Goal: Task Accomplishment & Management: Manage account settings

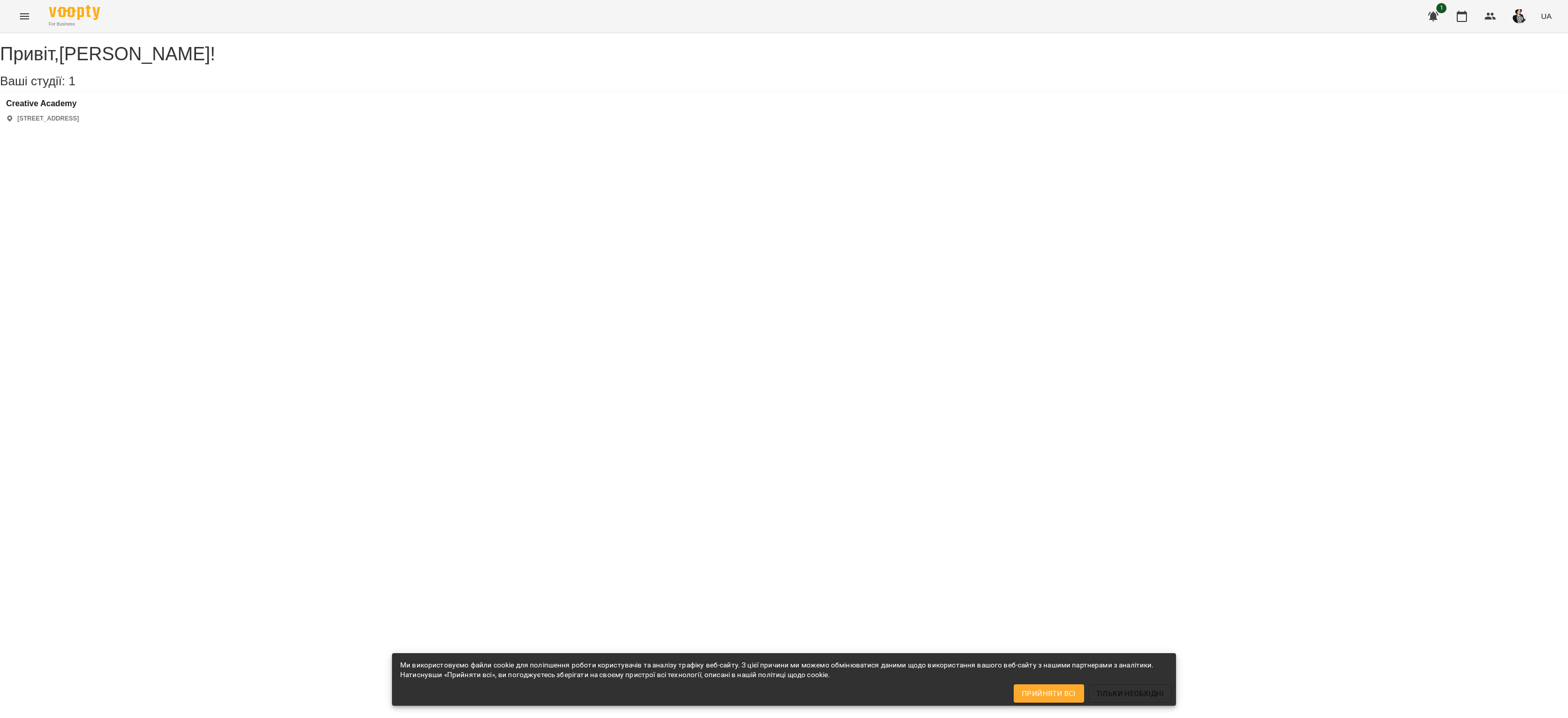
click at [23, 16] on icon "Menu" at bounding box center [24, 16] width 9 height 6
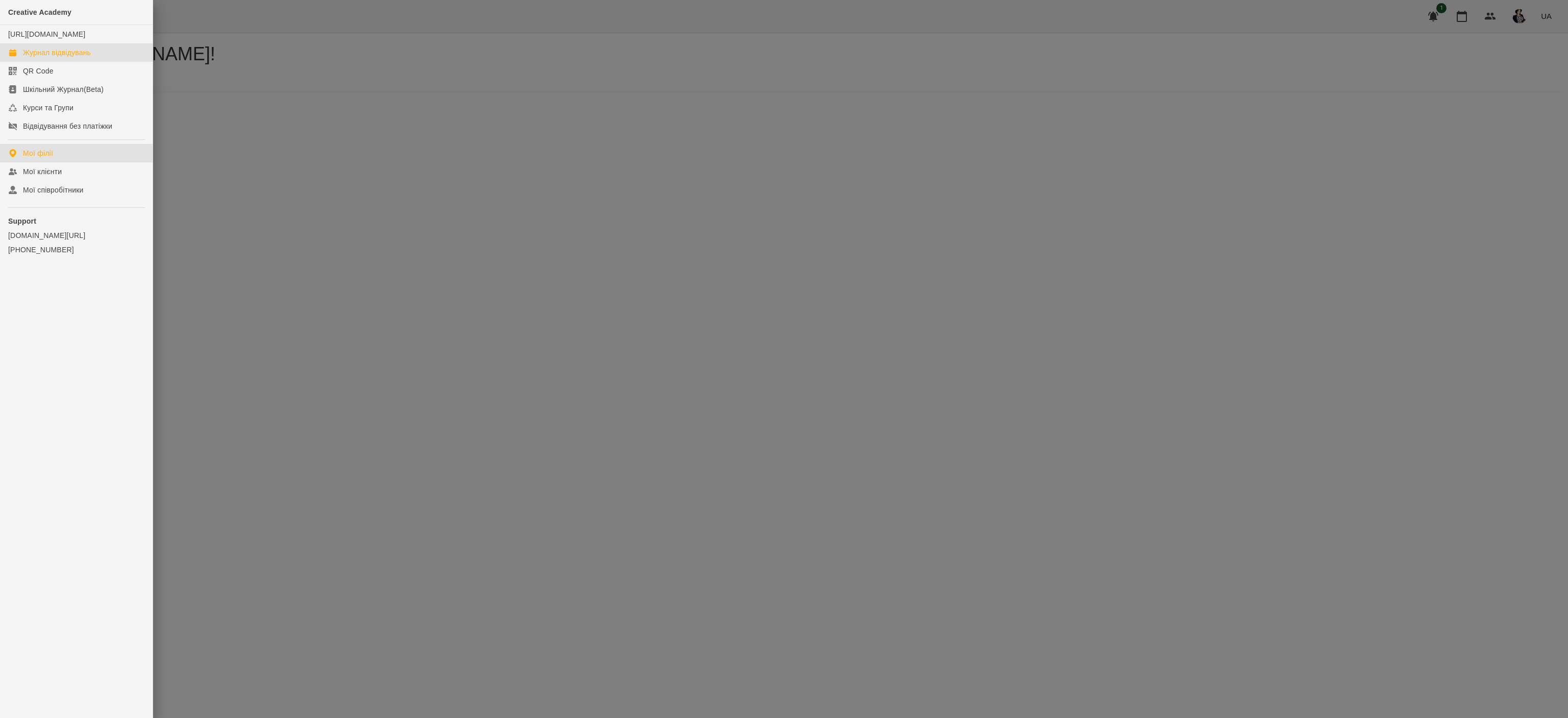
click at [45, 55] on link "Журнал відвідувань" at bounding box center [76, 53] width 152 height 18
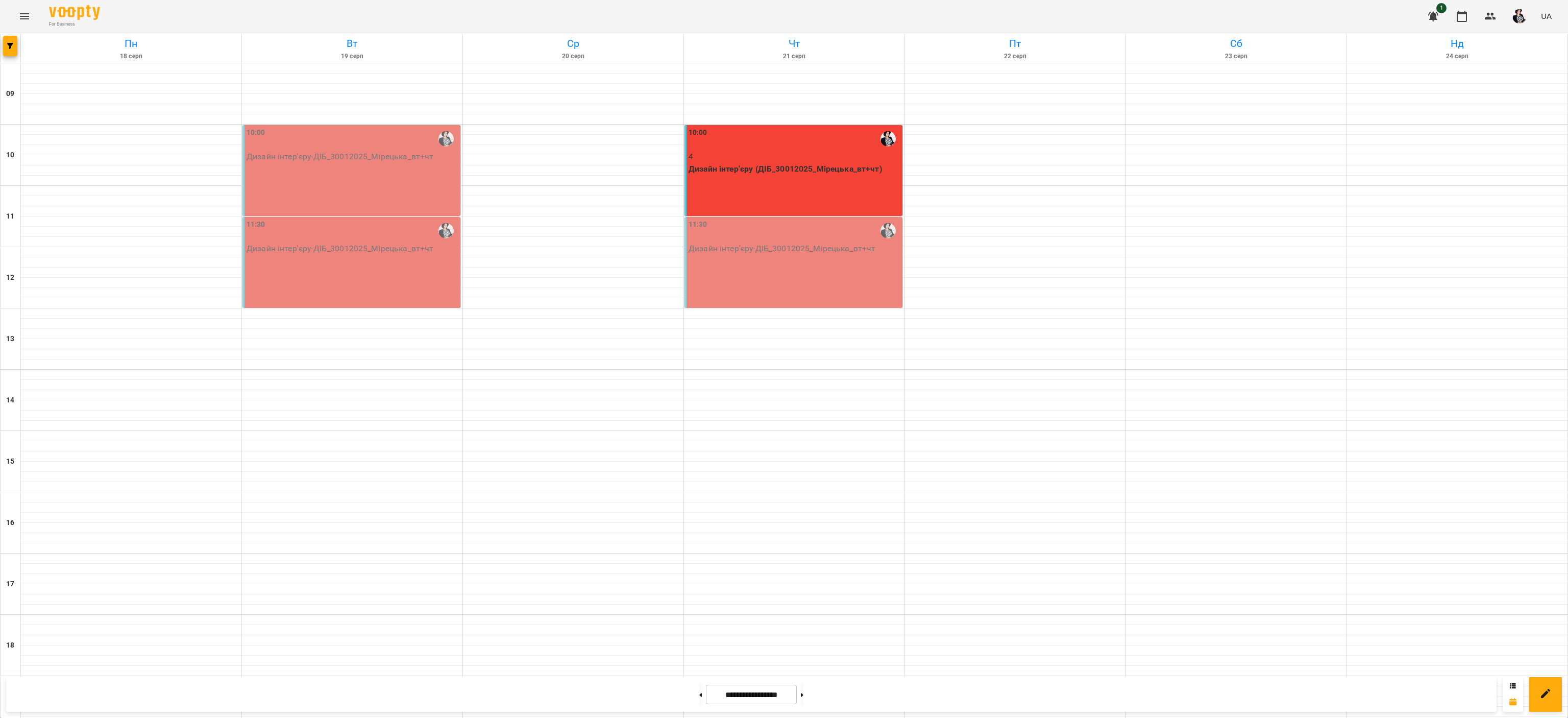
click at [330, 173] on div "10:00 Дизайн інтер'єру - ДІБ_30012025_Мірецька_вт+чт" at bounding box center [351, 171] width 218 height 91
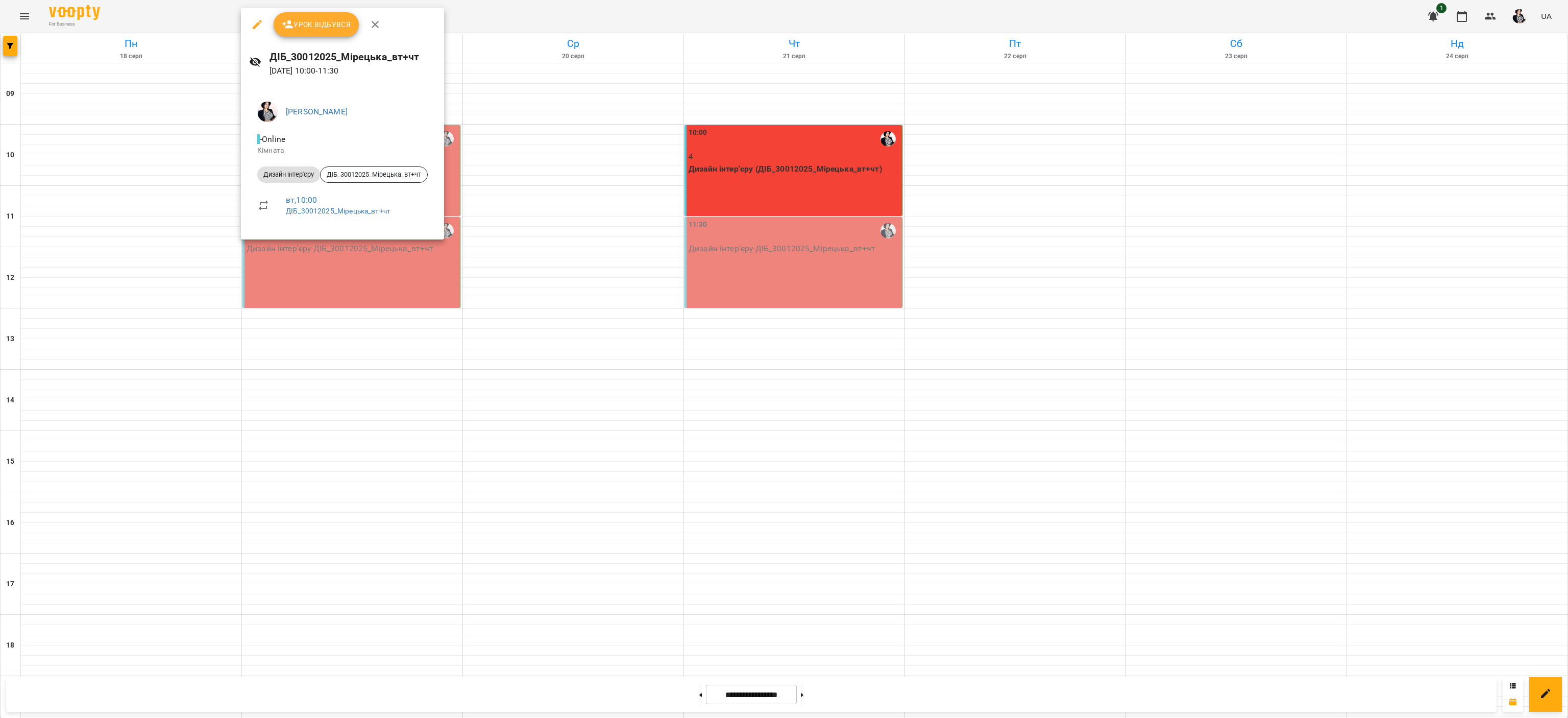
click at [326, 18] on span "Урок відбувся" at bounding box center [316, 24] width 70 height 12
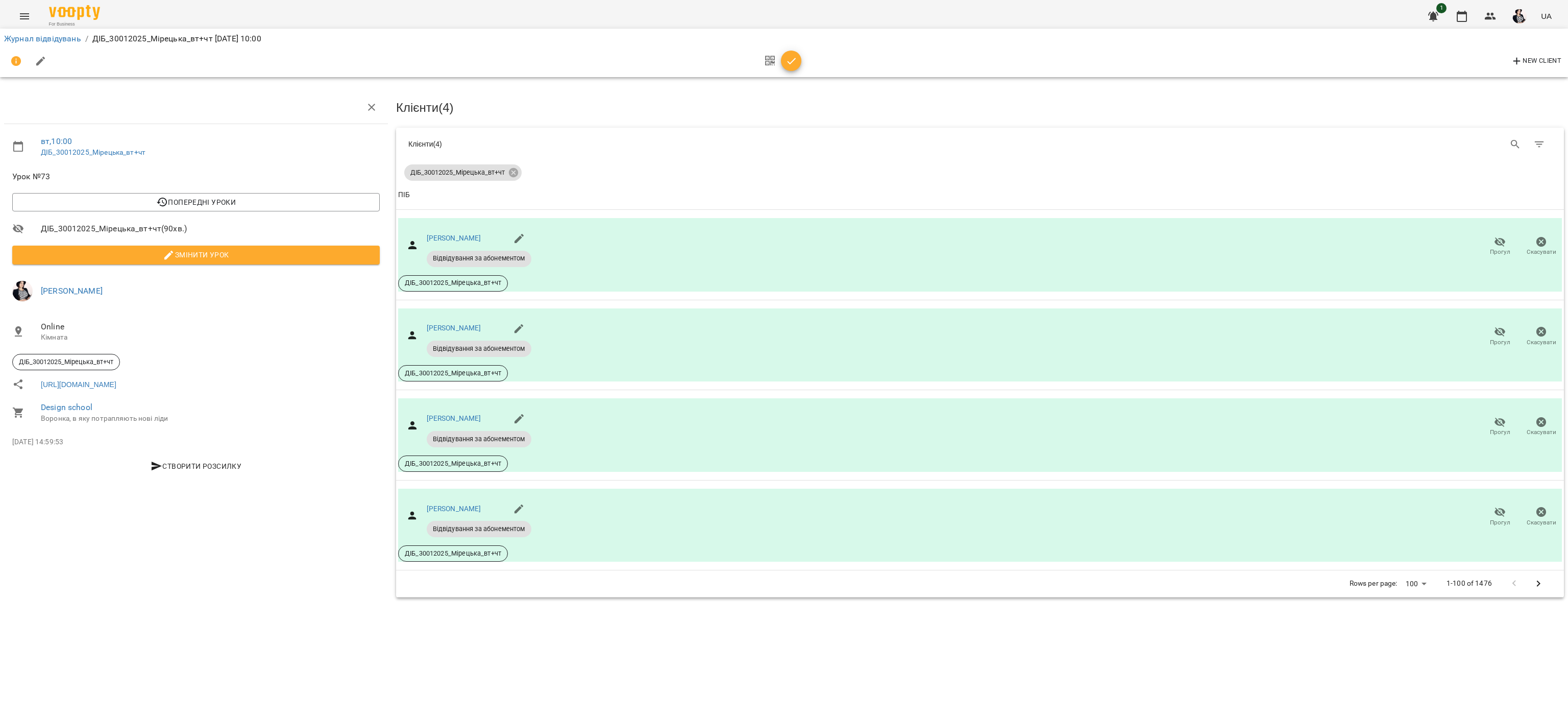
click at [794, 58] on icon "button" at bounding box center [791, 61] width 12 height 12
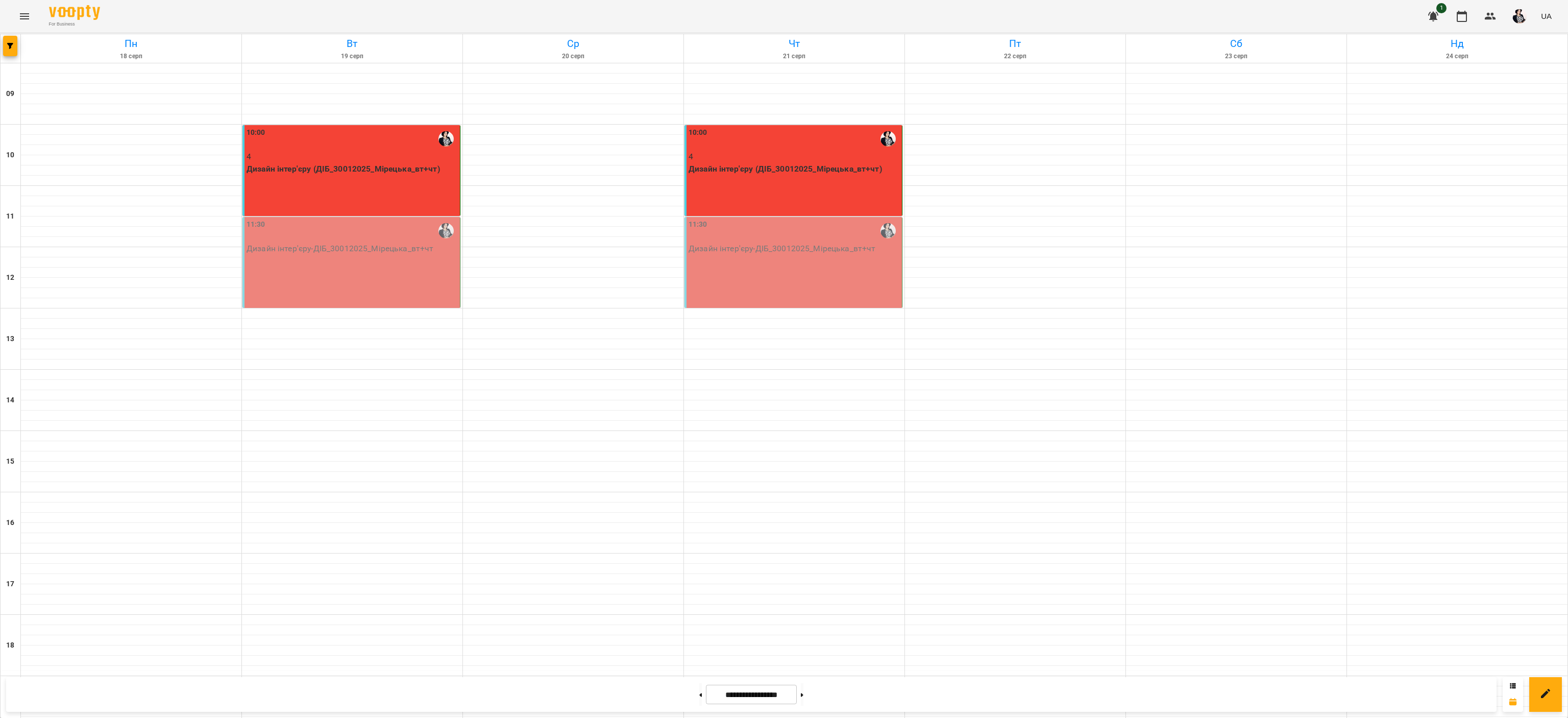
click at [753, 688] on input "**********" at bounding box center [751, 694] width 91 height 20
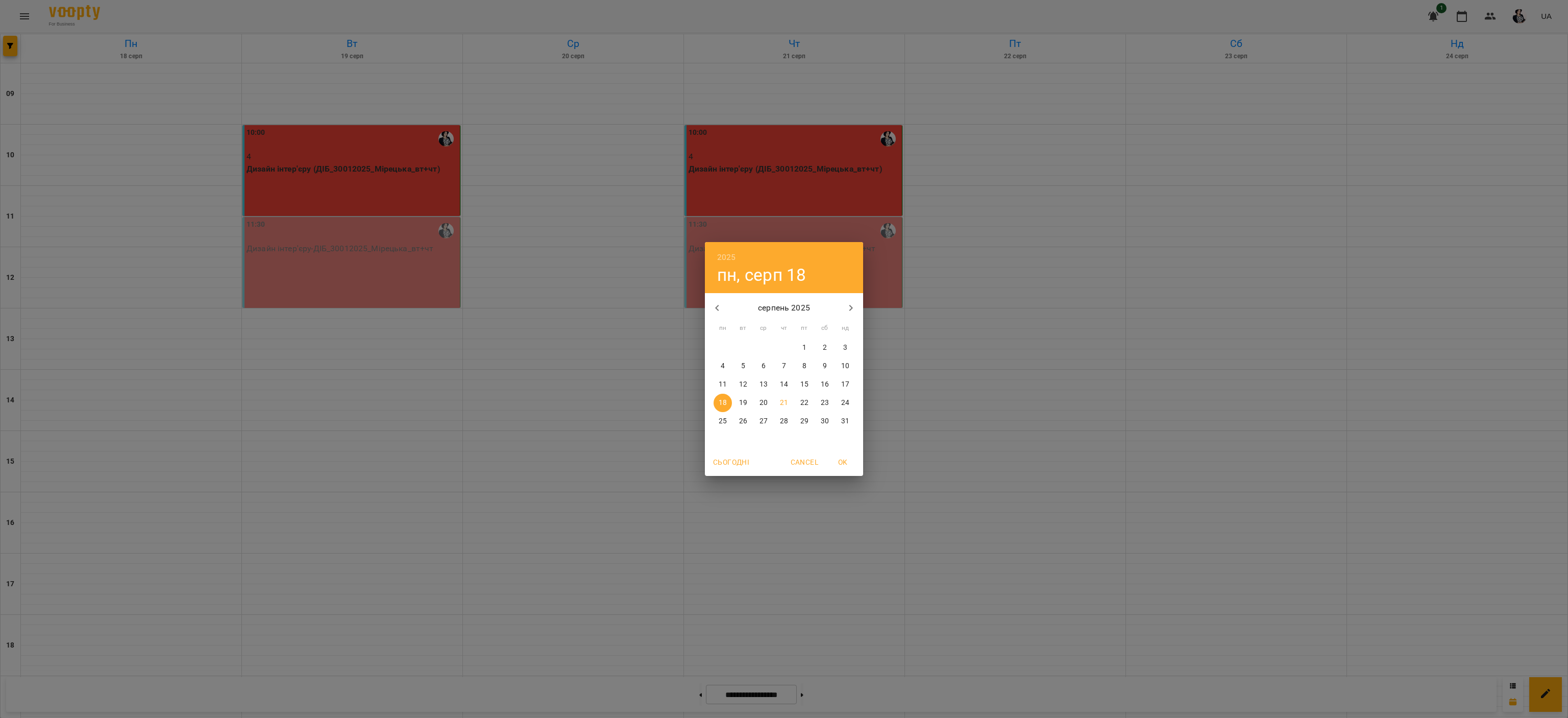
click at [713, 306] on icon "button" at bounding box center [717, 307] width 12 height 12
click at [737, 346] on span "1" at bounding box center [743, 347] width 18 height 10
type input "**********"
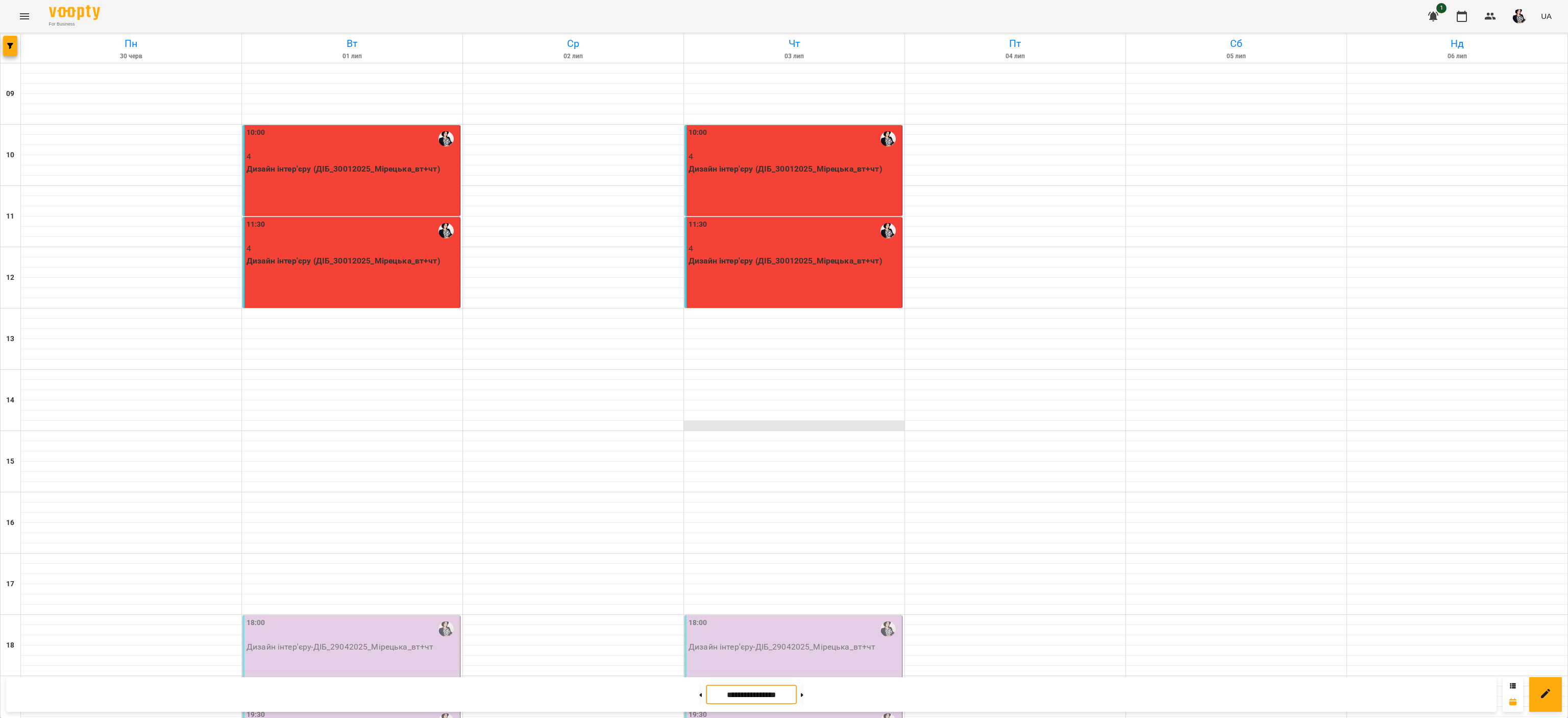
scroll to position [127, 0]
click at [377, 615] on div "18:00 Дизайн інтер'єру - ДІБ_29042025_Мірецька_вт+чт" at bounding box center [351, 660] width 218 height 91
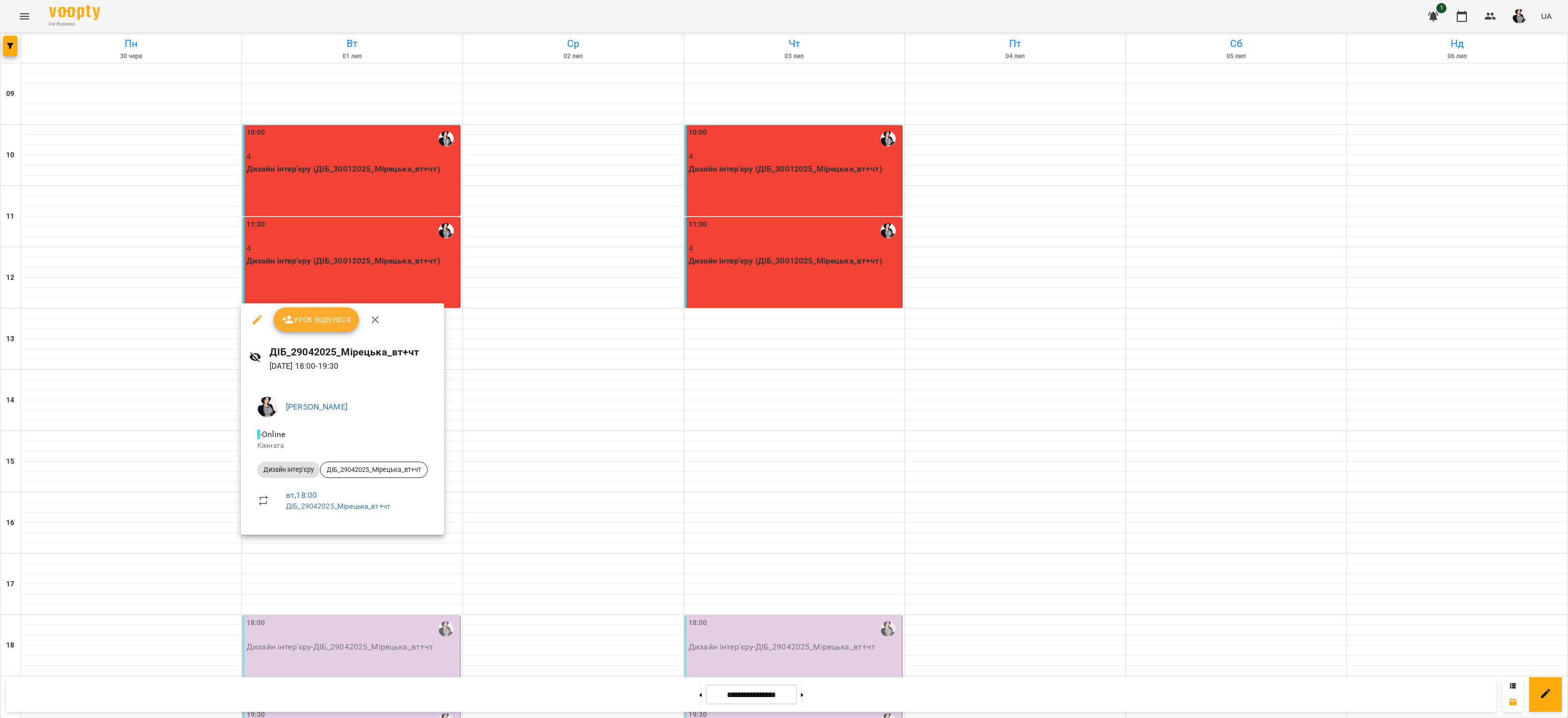
click at [345, 318] on span "Урок відбувся" at bounding box center [316, 319] width 70 height 12
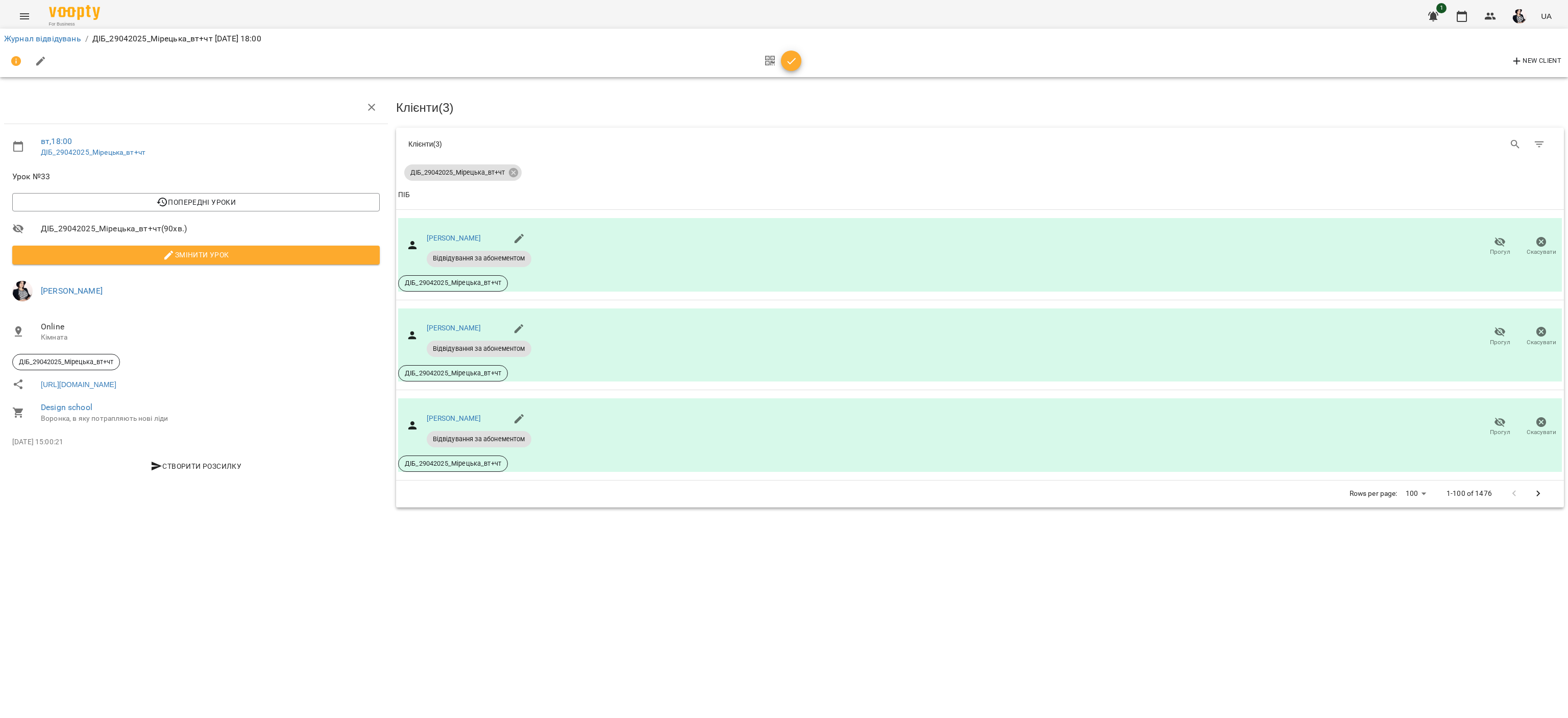
drag, startPoint x: 794, startPoint y: 65, endPoint x: 789, endPoint y: 68, distance: 5.8
click at [791, 65] on icon "button" at bounding box center [791, 61] width 12 height 12
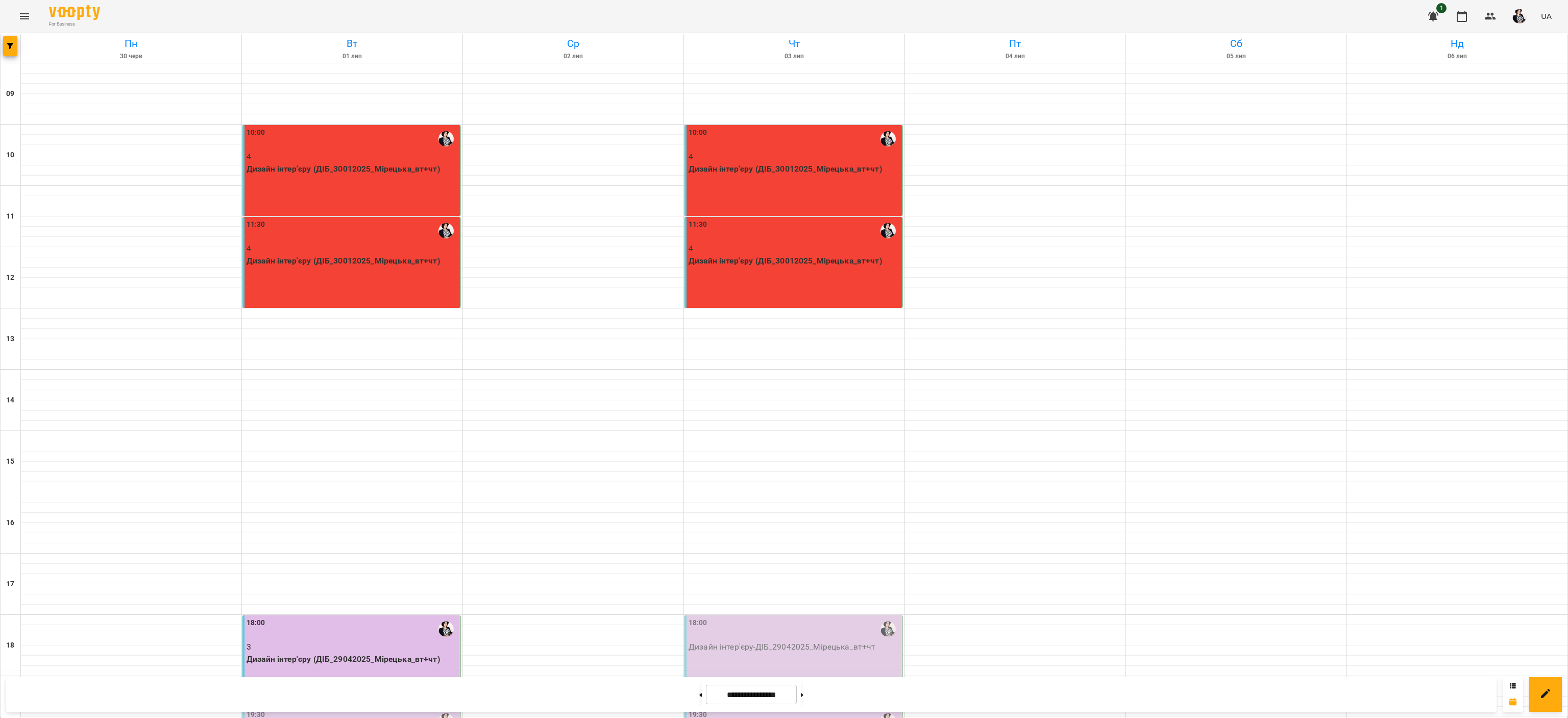
scroll to position [127, 0]
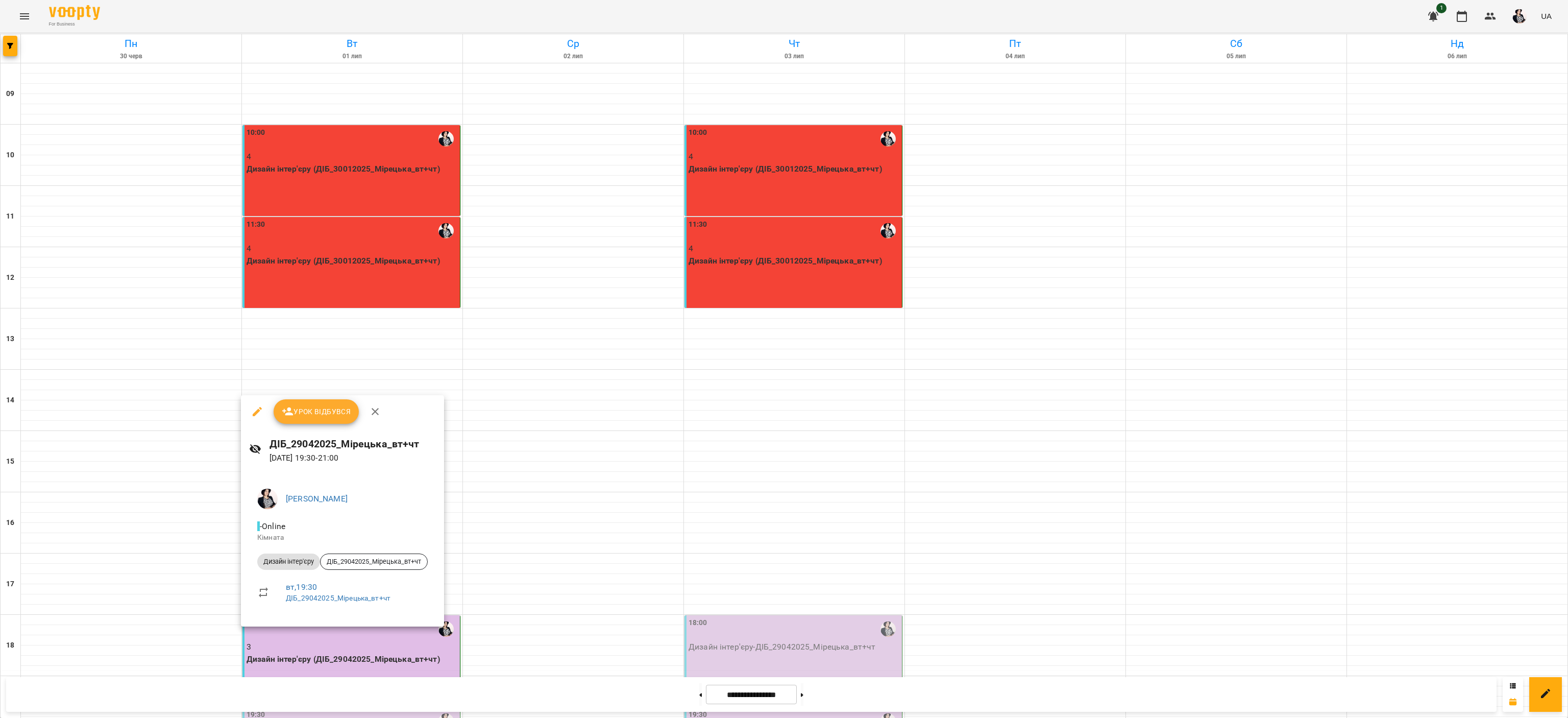
drag, startPoint x: 313, startPoint y: 407, endPoint x: 339, endPoint y: 417, distance: 27.9
click at [312, 406] on span "Урок відбувся" at bounding box center [316, 411] width 70 height 12
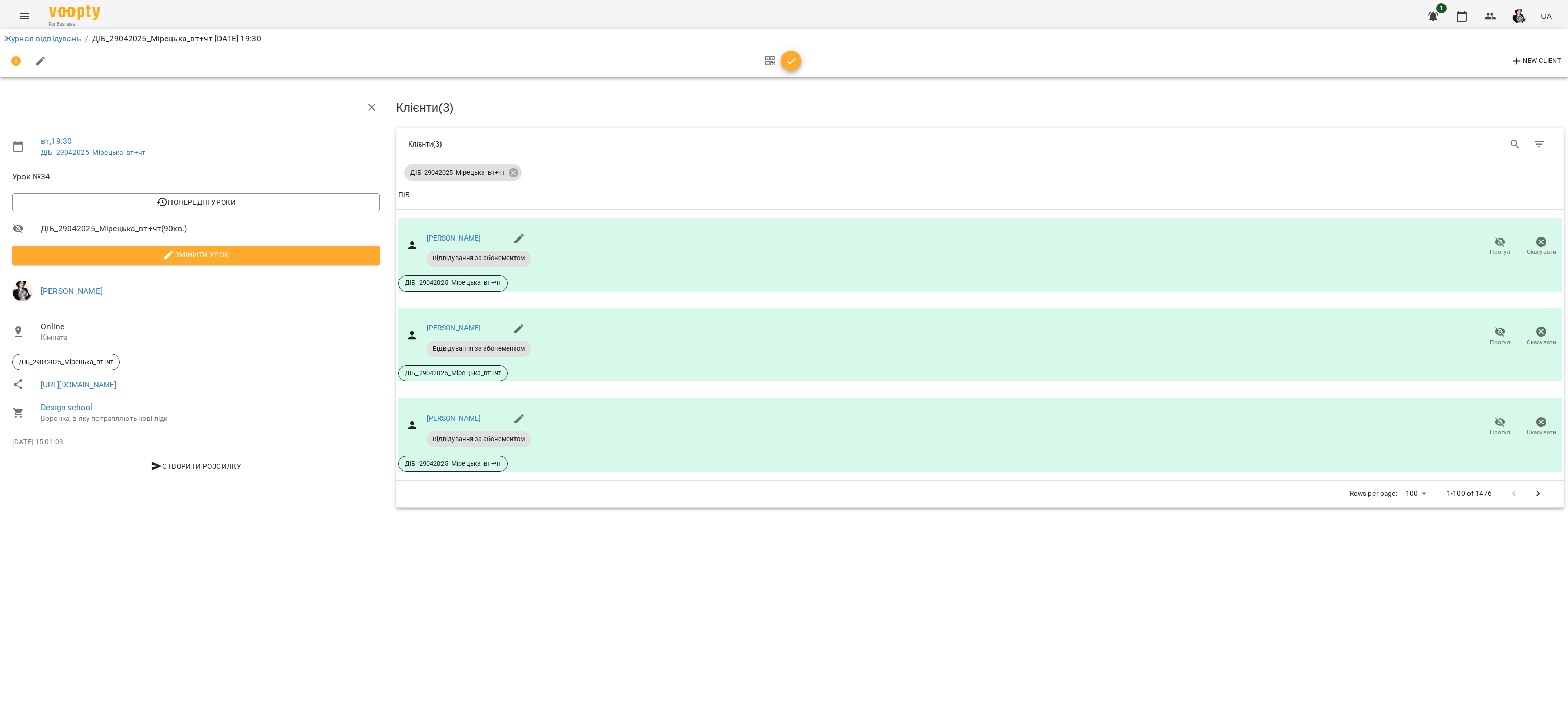
click at [789, 62] on icon "button" at bounding box center [791, 61] width 12 height 12
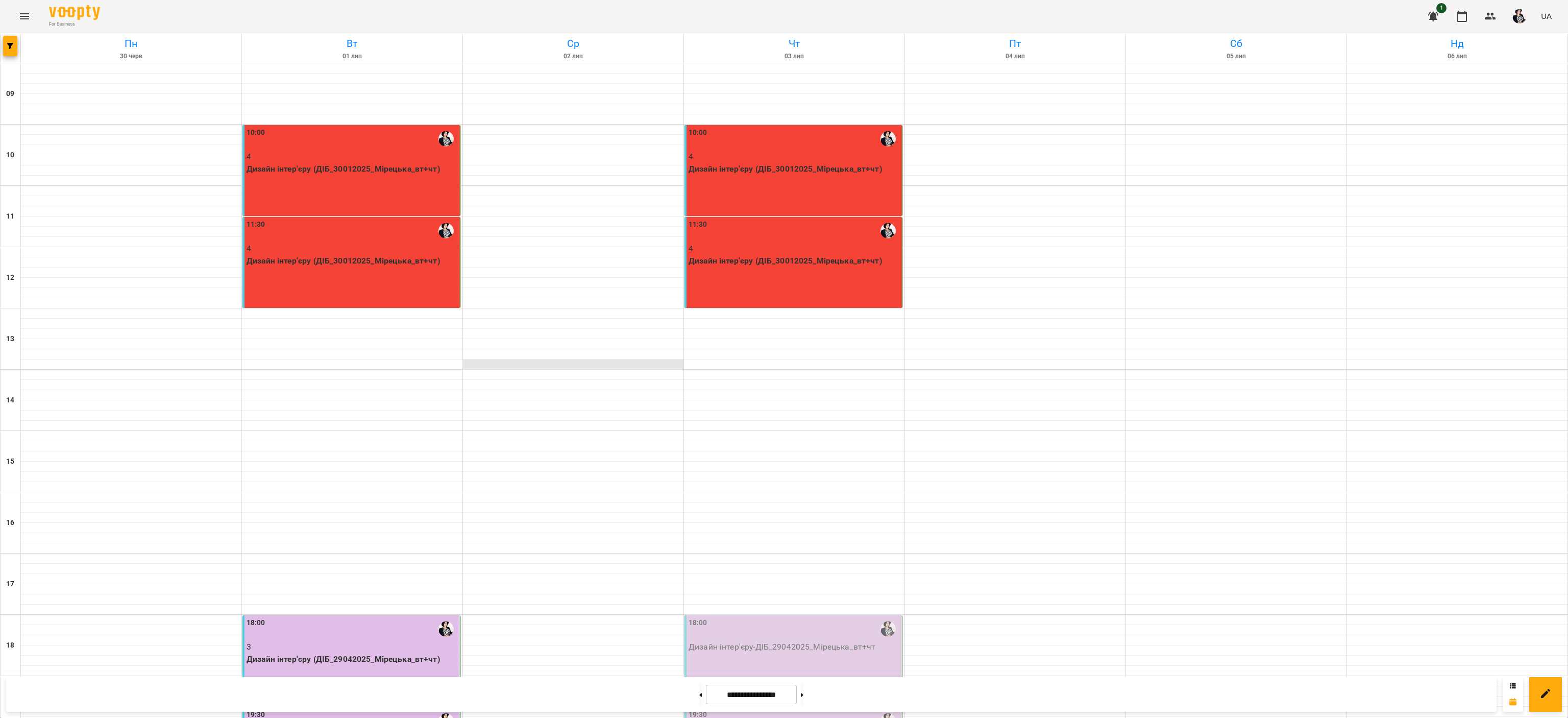
scroll to position [127, 0]
click at [774, 615] on div "18:00 Дизайн інтер'єру - ДІБ_29042025_Мірецька_вт+чт" at bounding box center [793, 660] width 218 height 91
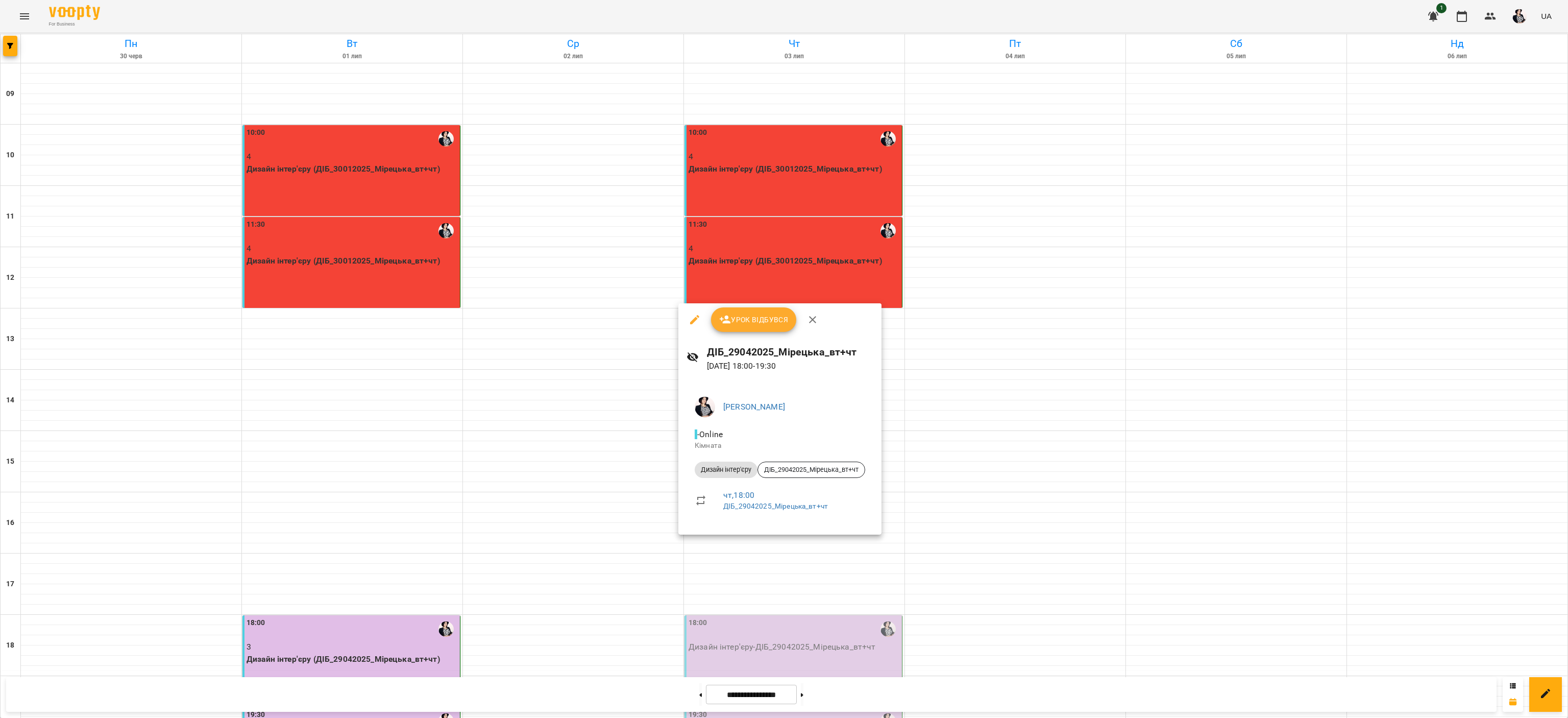
click at [755, 315] on span "Урок відбувся" at bounding box center [754, 319] width 70 height 12
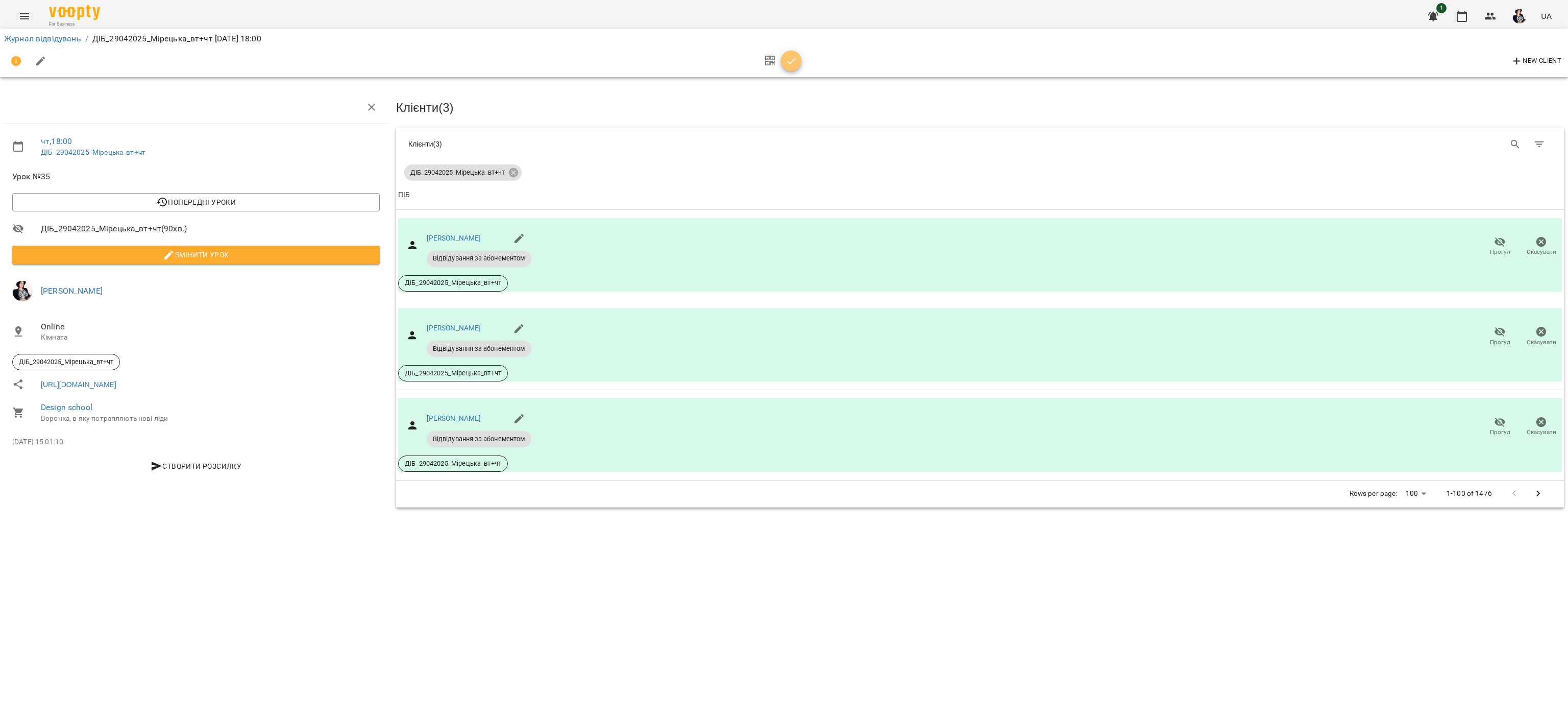
click at [790, 65] on icon "button" at bounding box center [791, 61] width 12 height 12
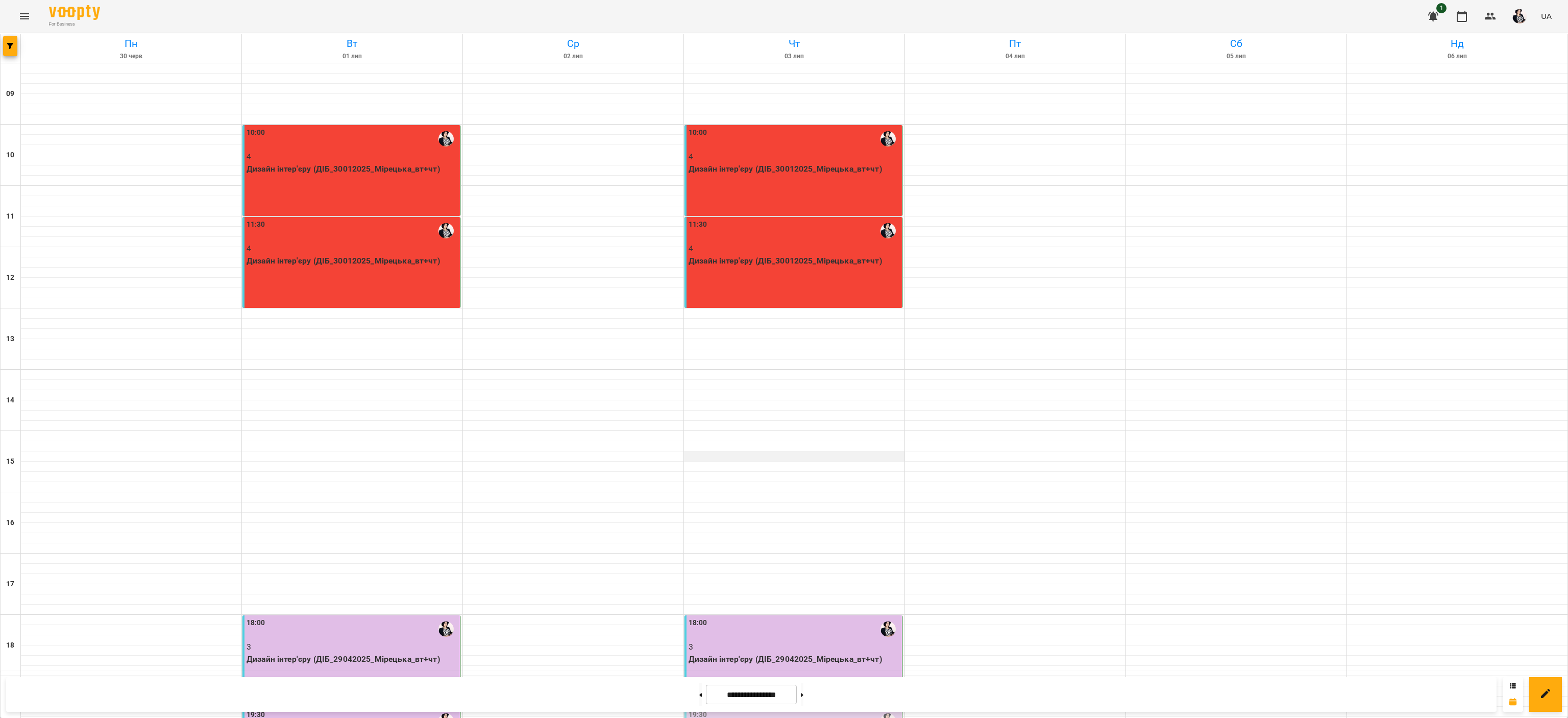
scroll to position [127, 0]
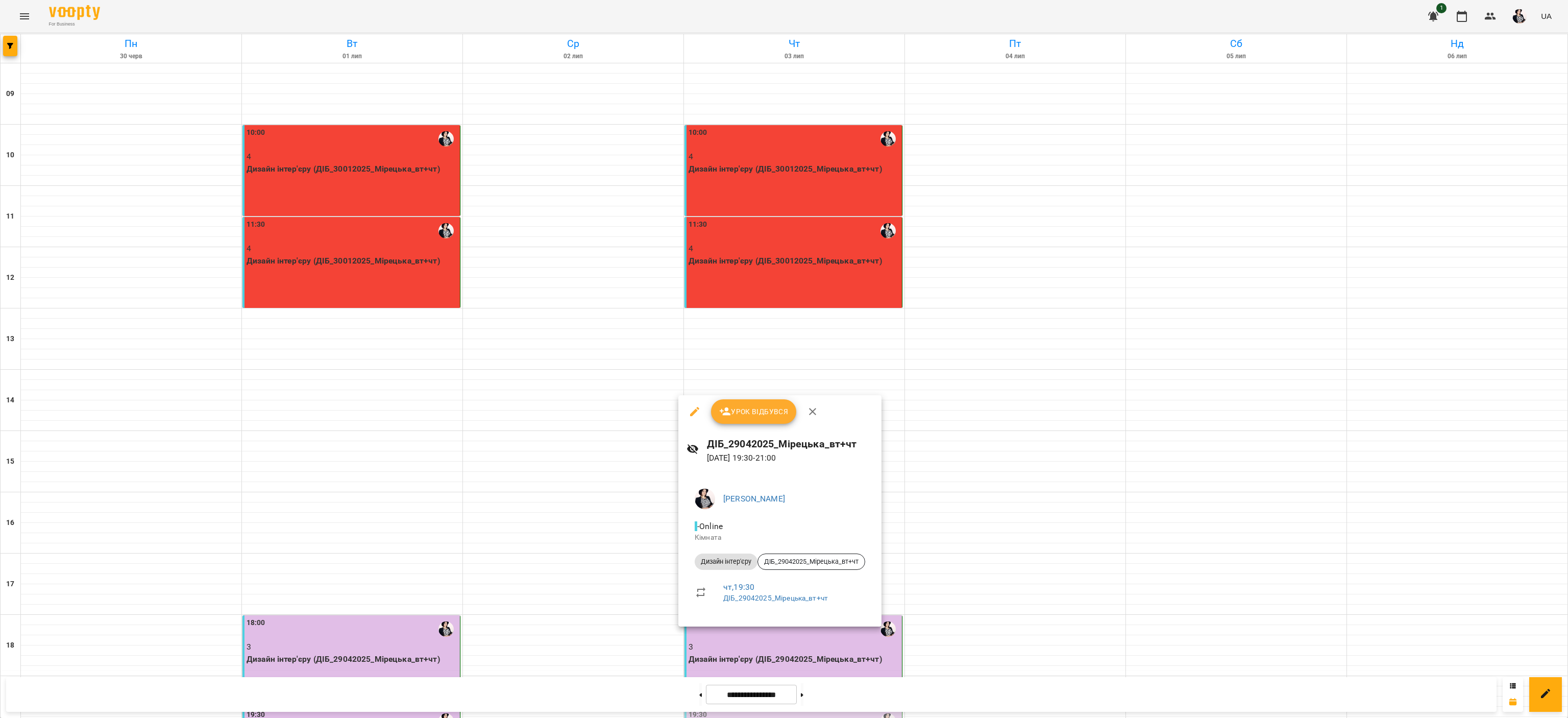
click at [745, 426] on div "Урок відбувся" at bounding box center [779, 412] width 203 height 33
click at [746, 418] on button "Урок відбувся" at bounding box center [754, 411] width 86 height 25
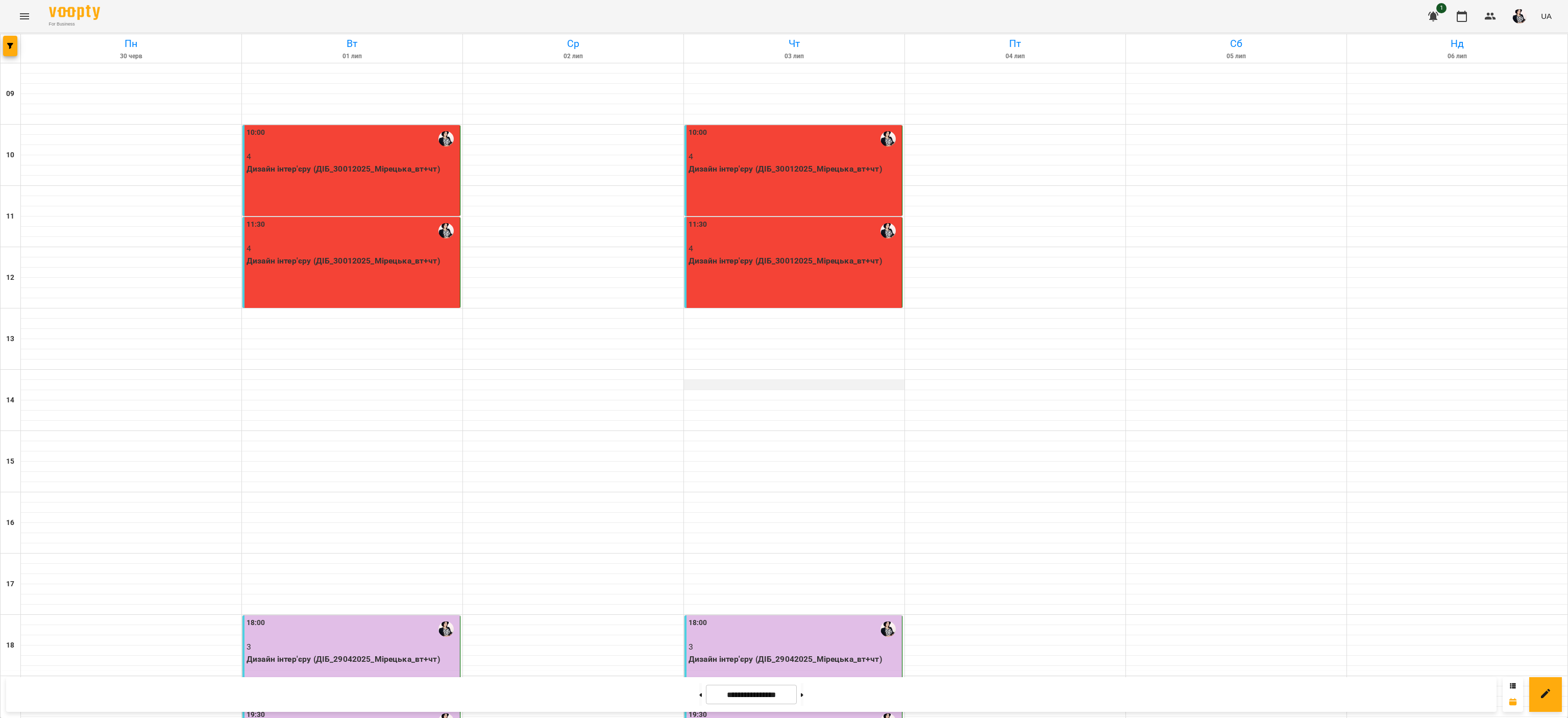
scroll to position [127, 0]
click at [803, 695] on button at bounding box center [802, 695] width 3 height 23
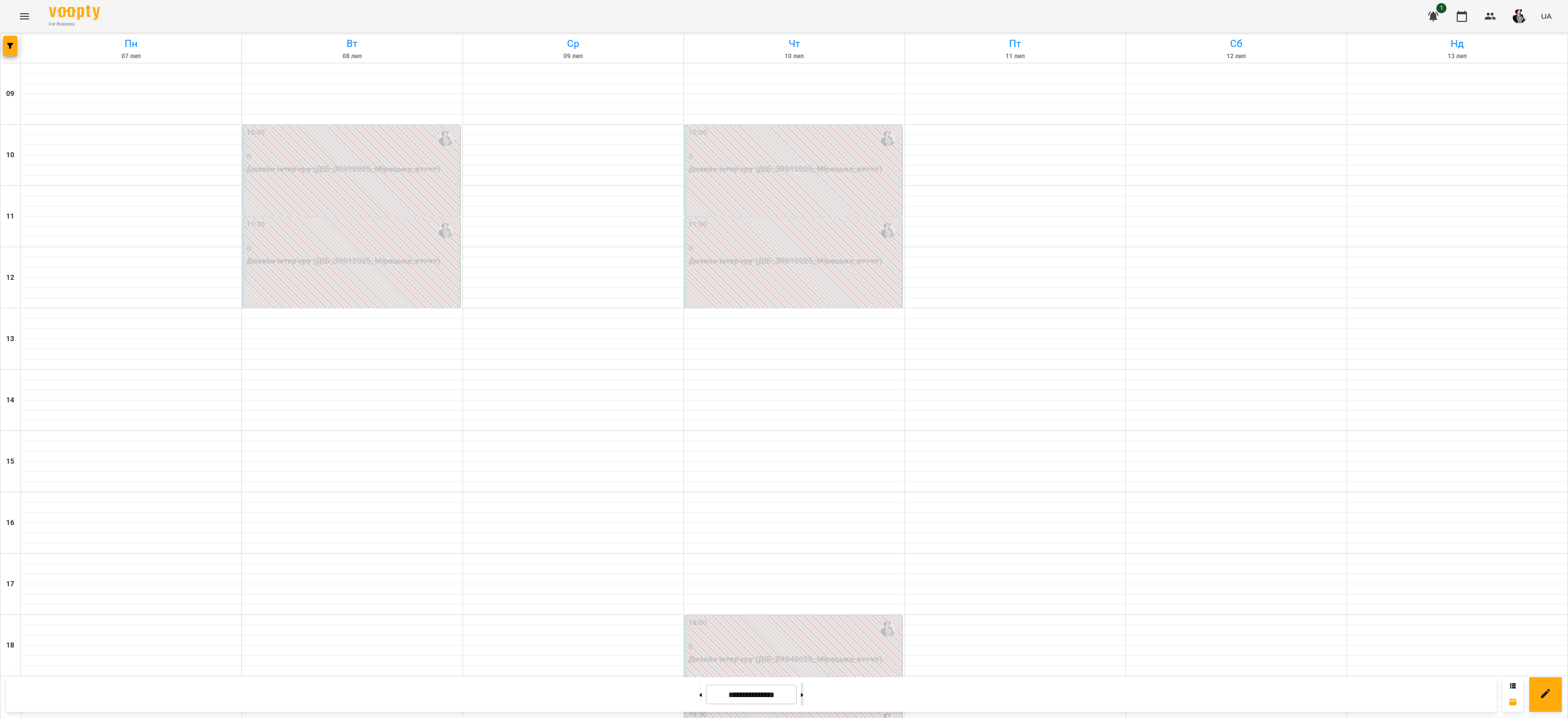
click at [803, 695] on button at bounding box center [802, 695] width 3 height 23
type input "**********"
